Goal: Find specific page/section: Find specific page/section

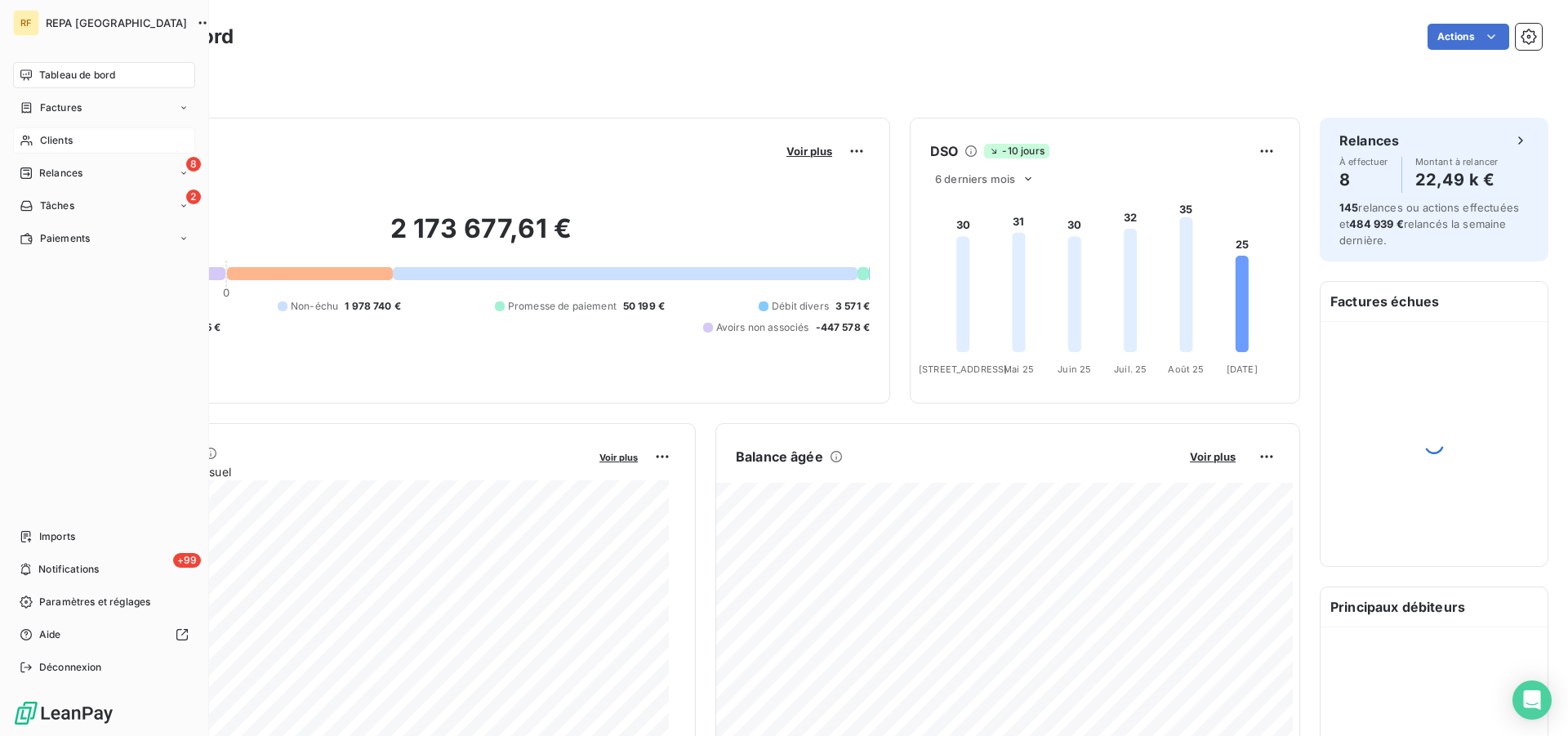
click at [34, 141] on div "Clients" at bounding box center [103, 140] width 182 height 26
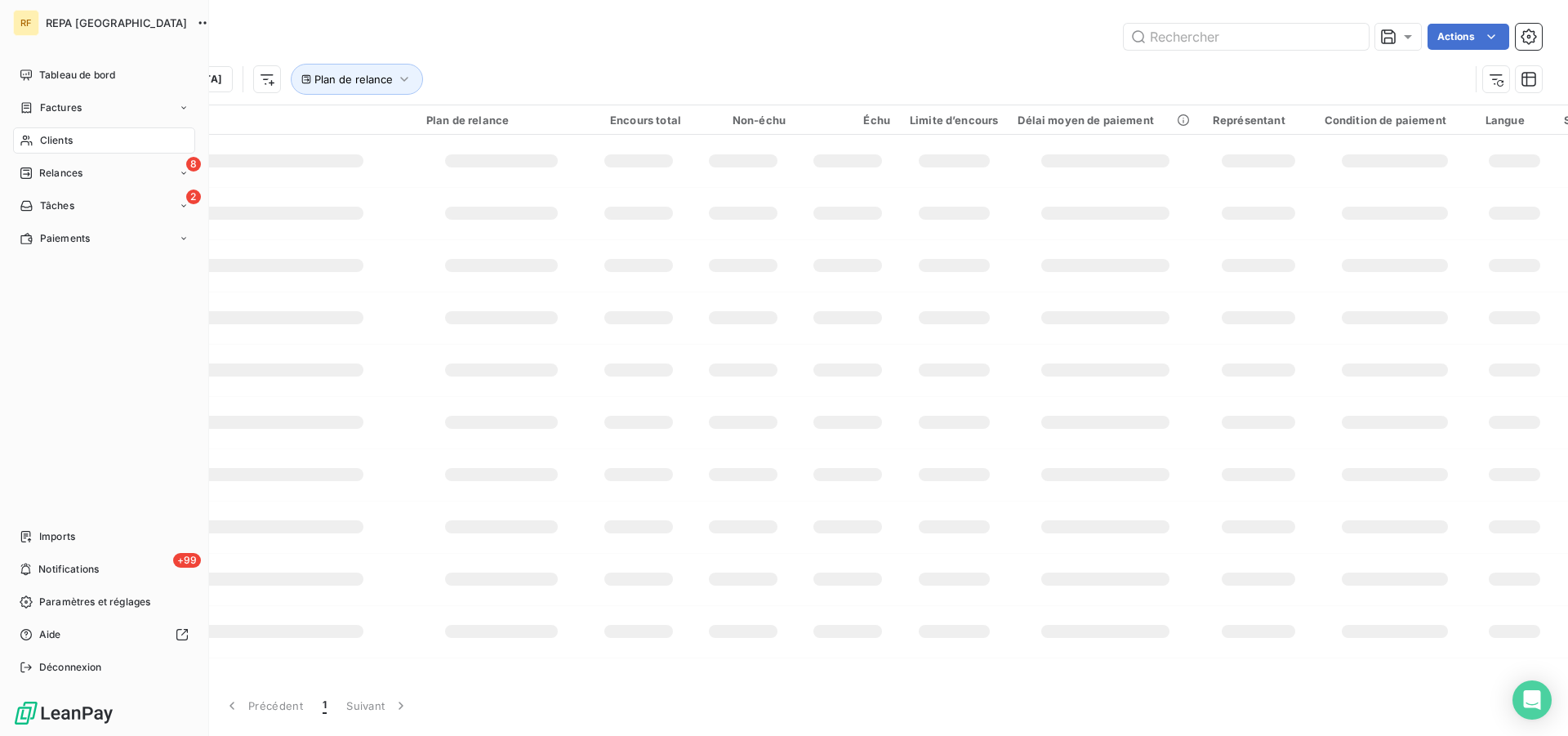
click at [58, 141] on span "Clients" at bounding box center [56, 140] width 33 height 14
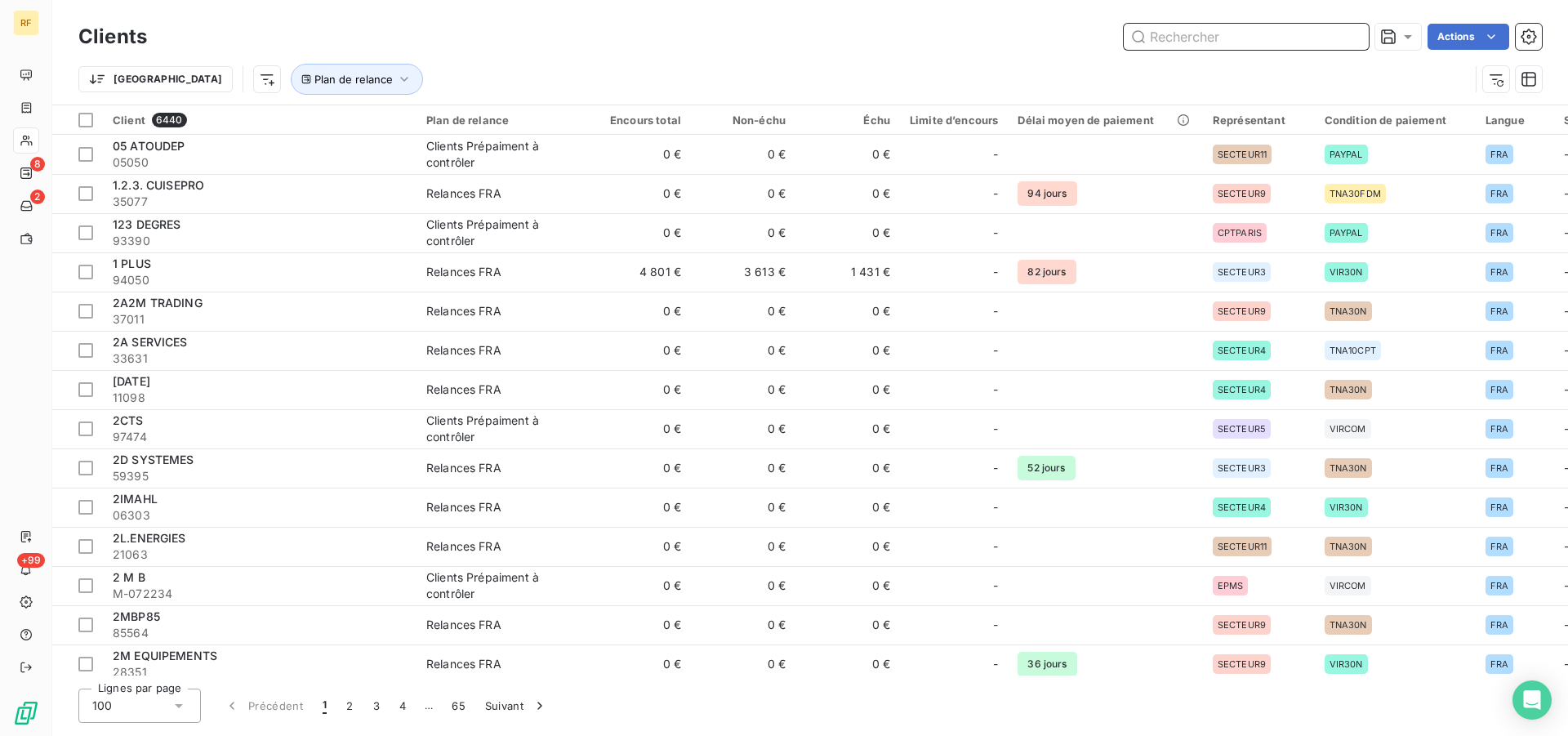
click at [1261, 32] on input "text" at bounding box center [1246, 36] width 245 height 26
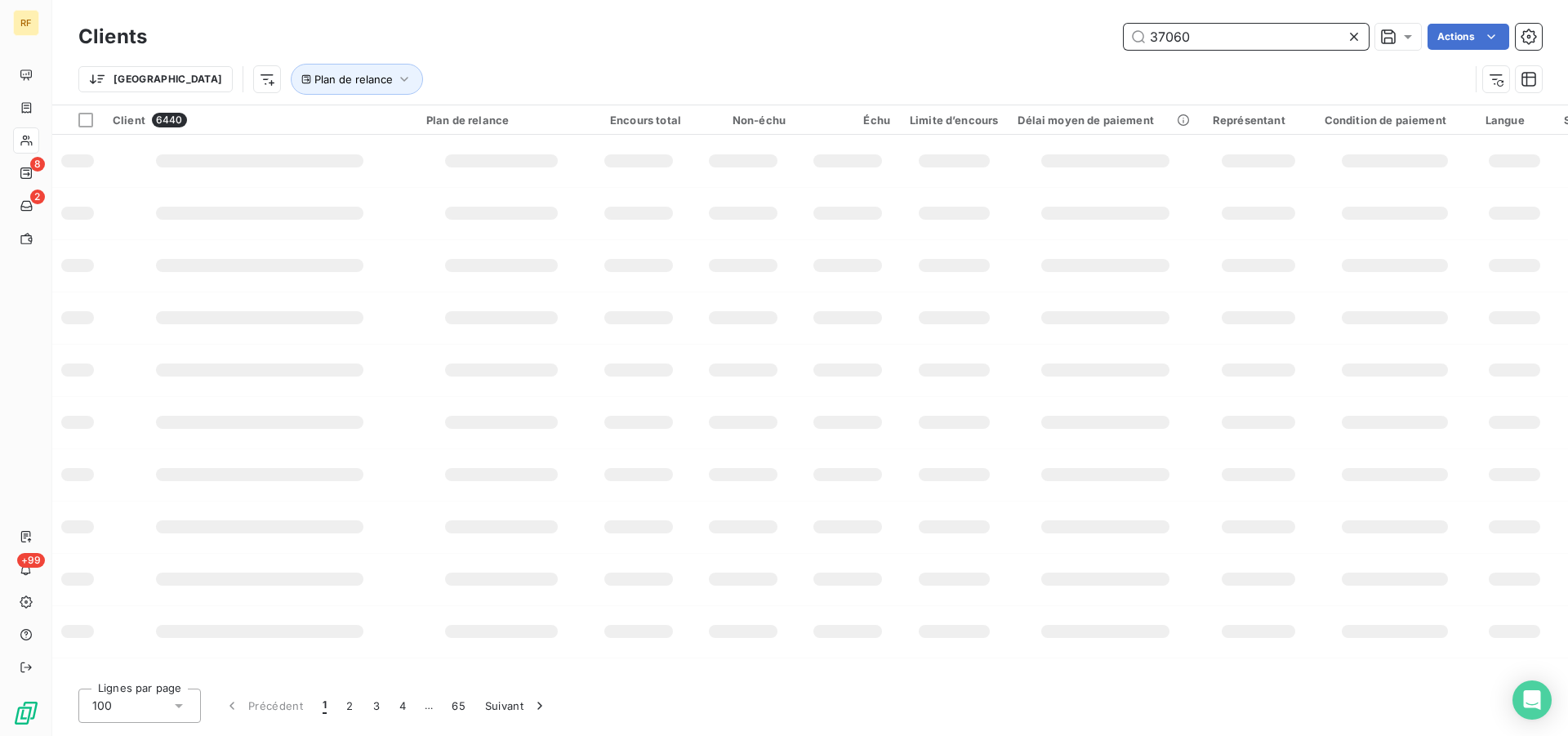
type input "37060"
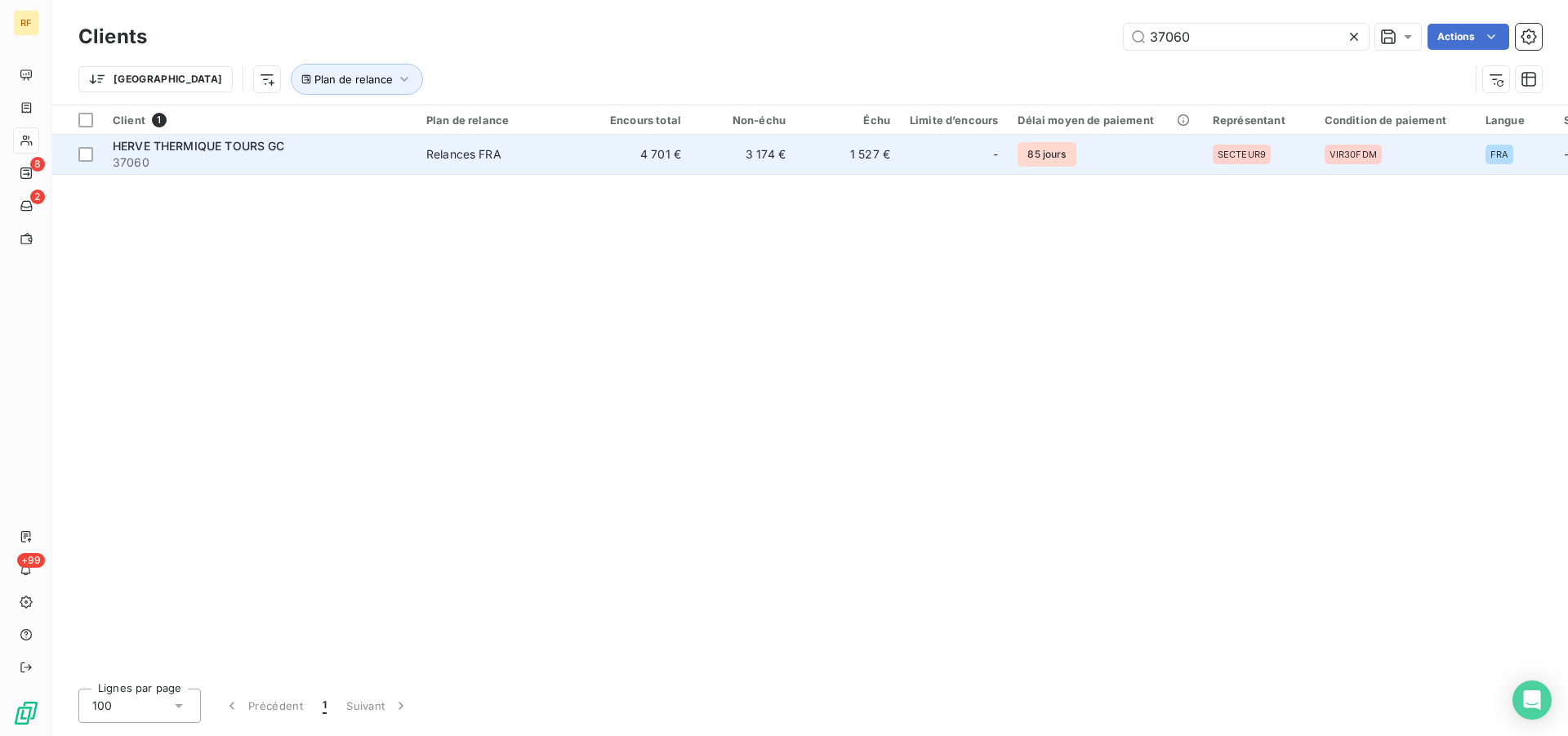
click at [457, 151] on div "Relances FRA" at bounding box center [463, 154] width 75 height 16
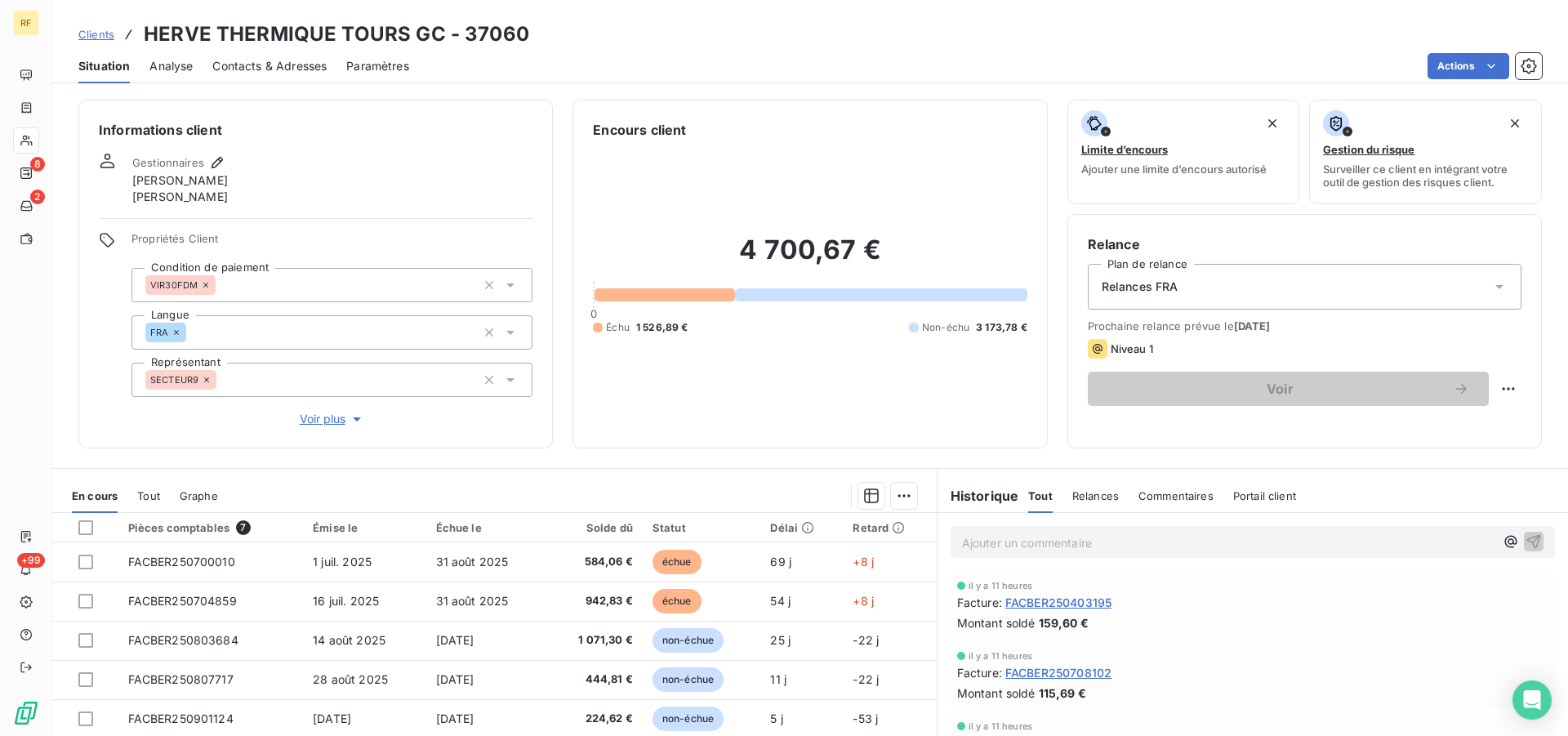
click at [301, 62] on span "Contacts & Adresses" at bounding box center [269, 65] width 114 height 16
